Goal: Navigation & Orientation: Go to known website

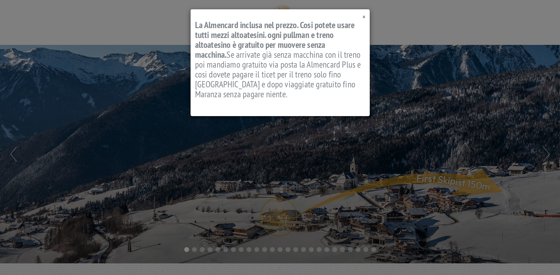
click at [363, 16] on span "×" at bounding box center [363, 17] width 3 height 8
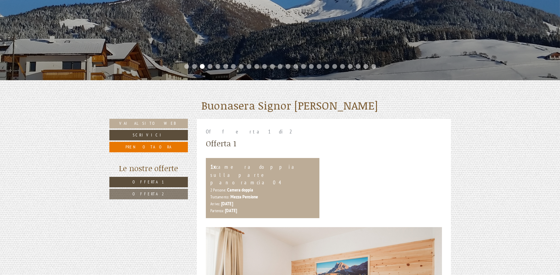
scroll to position [153, 0]
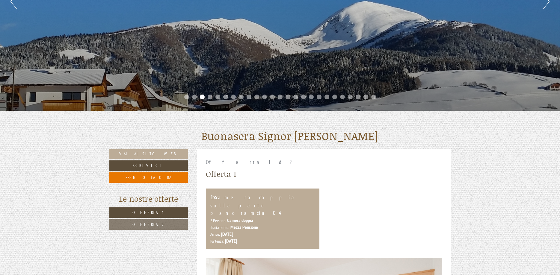
click at [211, 97] on li "4" at bounding box center [209, 97] width 5 height 5
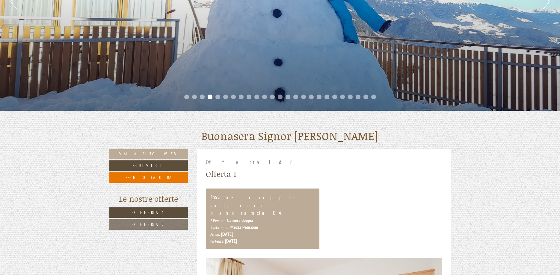
click at [218, 98] on li "5" at bounding box center [217, 97] width 5 height 5
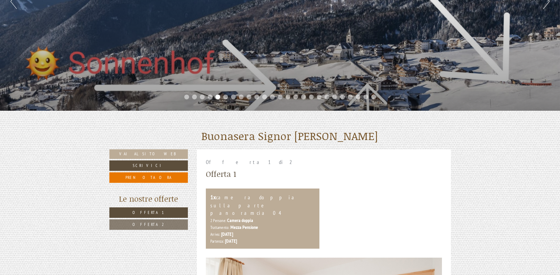
click at [224, 98] on li "6" at bounding box center [225, 97] width 5 height 5
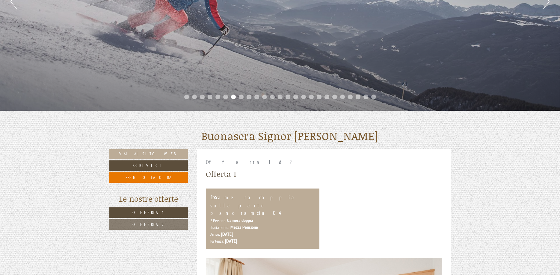
click at [243, 97] on li "8" at bounding box center [241, 97] width 5 height 5
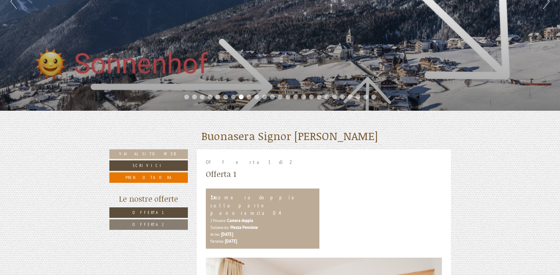
click at [248, 98] on li "9" at bounding box center [248, 97] width 5 height 5
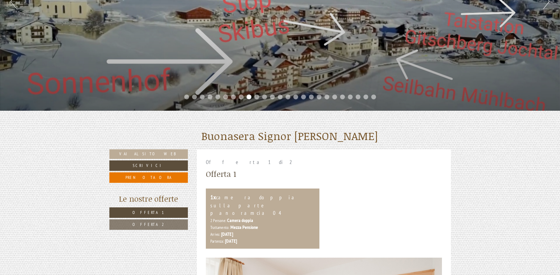
click at [256, 97] on li "10" at bounding box center [256, 97] width 5 height 5
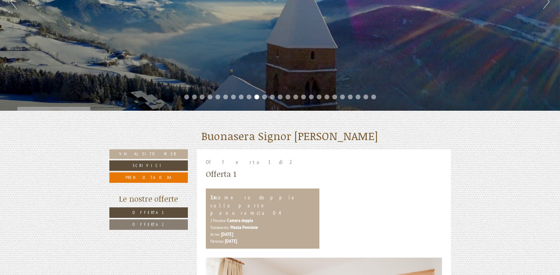
click at [264, 97] on li "11" at bounding box center [264, 97] width 5 height 5
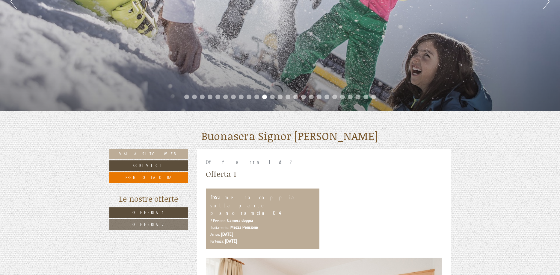
click at [272, 96] on li "12" at bounding box center [272, 97] width 5 height 5
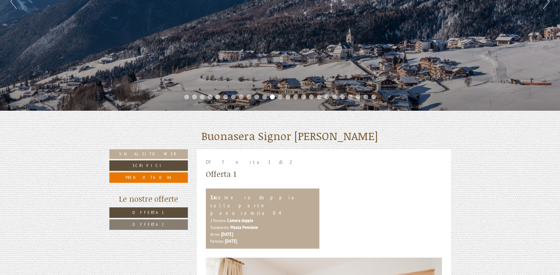
click at [280, 96] on li "13" at bounding box center [280, 97] width 5 height 5
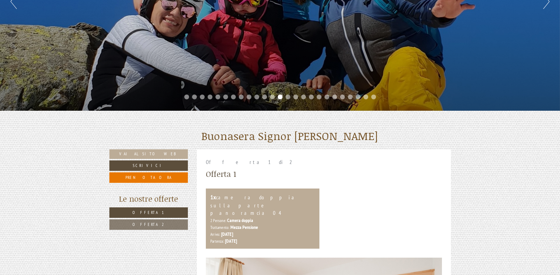
click at [285, 96] on ul "1 2 3 4 5 6 7 8 9 10 11 12 13 14 15 16 17 18 19 20 21 22 23 24 25" at bounding box center [280, 97] width 560 height 7
click at [288, 97] on li "14" at bounding box center [287, 97] width 5 height 5
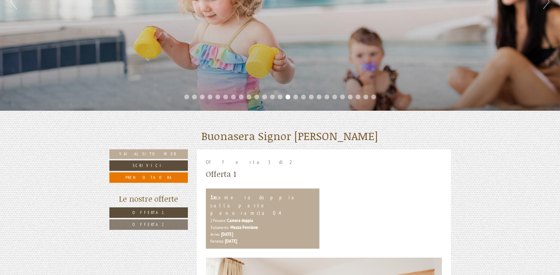
click at [296, 96] on li "15" at bounding box center [295, 97] width 5 height 5
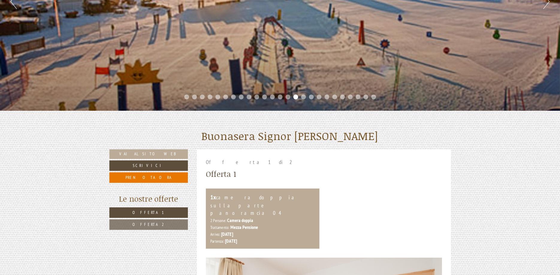
click at [303, 97] on li "16" at bounding box center [303, 97] width 5 height 5
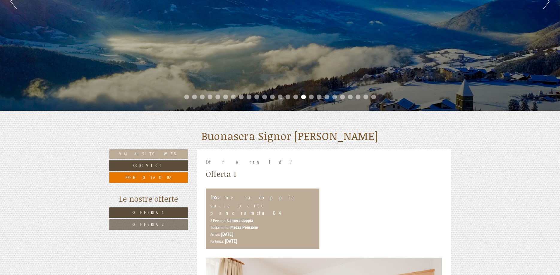
click at [312, 97] on li "17" at bounding box center [311, 97] width 5 height 5
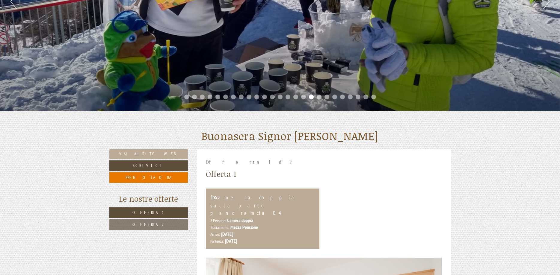
click at [318, 96] on li "18" at bounding box center [318, 97] width 5 height 5
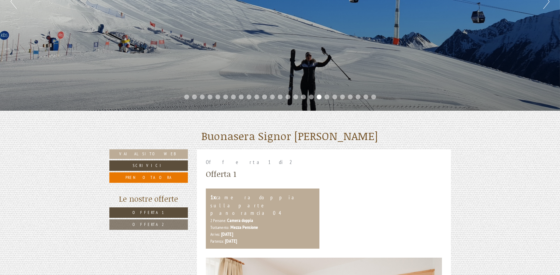
click at [325, 96] on li "19" at bounding box center [326, 97] width 5 height 5
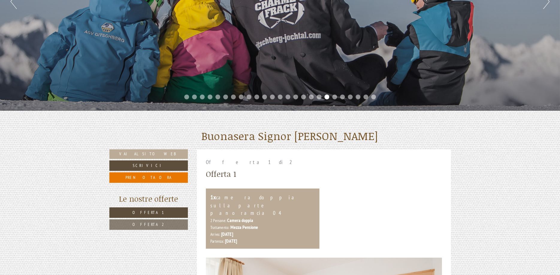
click at [334, 96] on li "20" at bounding box center [334, 97] width 5 height 5
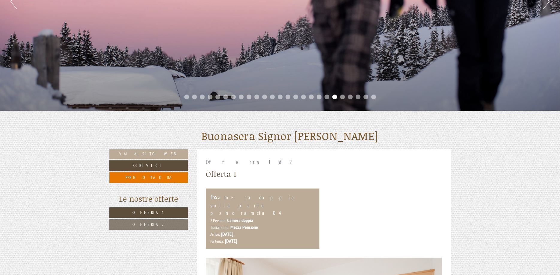
click at [341, 97] on li "21" at bounding box center [342, 97] width 5 height 5
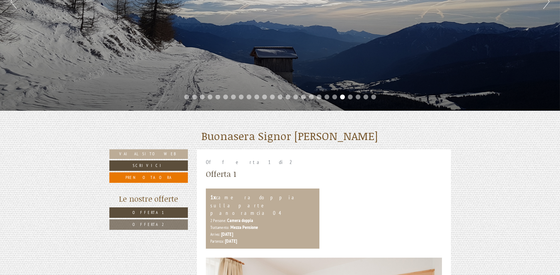
click at [349, 96] on li "22" at bounding box center [350, 97] width 5 height 5
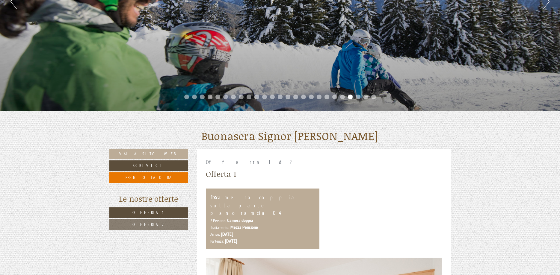
click at [357, 97] on li "23" at bounding box center [357, 97] width 5 height 5
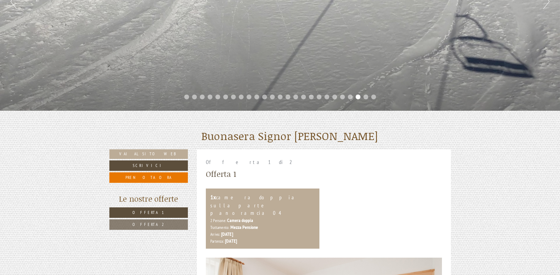
click at [365, 96] on li "24" at bounding box center [365, 97] width 5 height 5
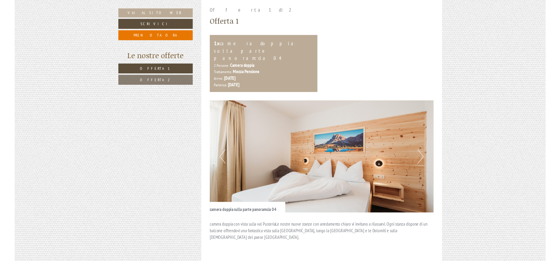
scroll to position [244, 0]
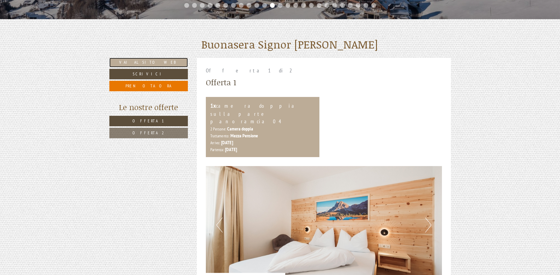
click at [143, 62] on link "Vai al sito web" at bounding box center [148, 63] width 79 height 10
